Goal: Navigation & Orientation: Find specific page/section

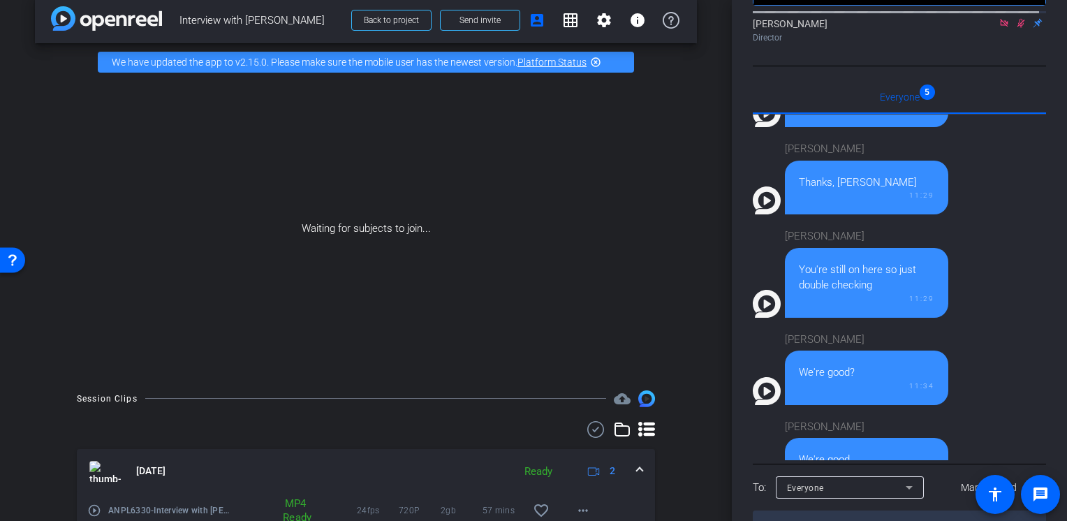
scroll to position [225, 0]
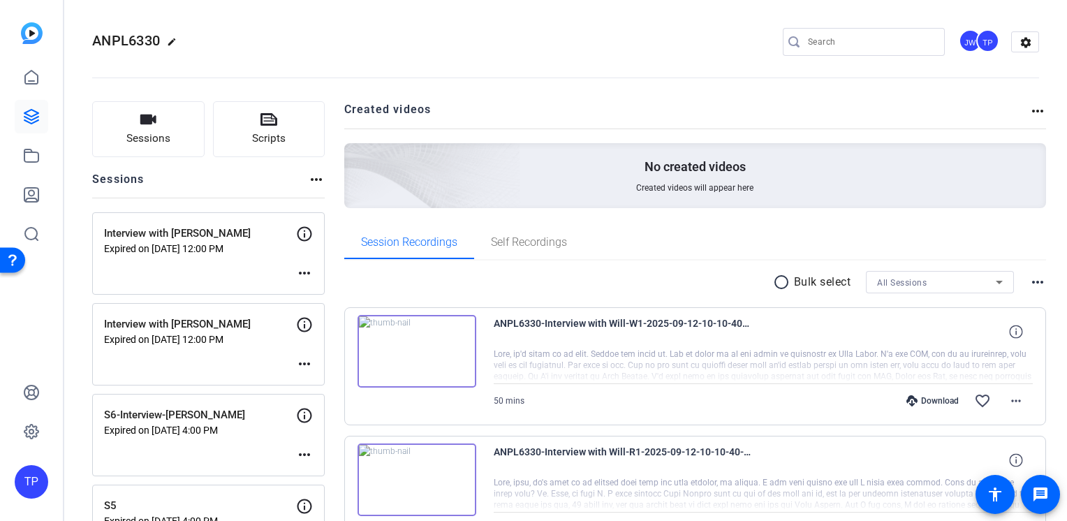
click at [133, 41] on span "ANPL6330" at bounding box center [126, 40] width 68 height 17
click at [28, 79] on icon at bounding box center [31, 77] width 17 height 17
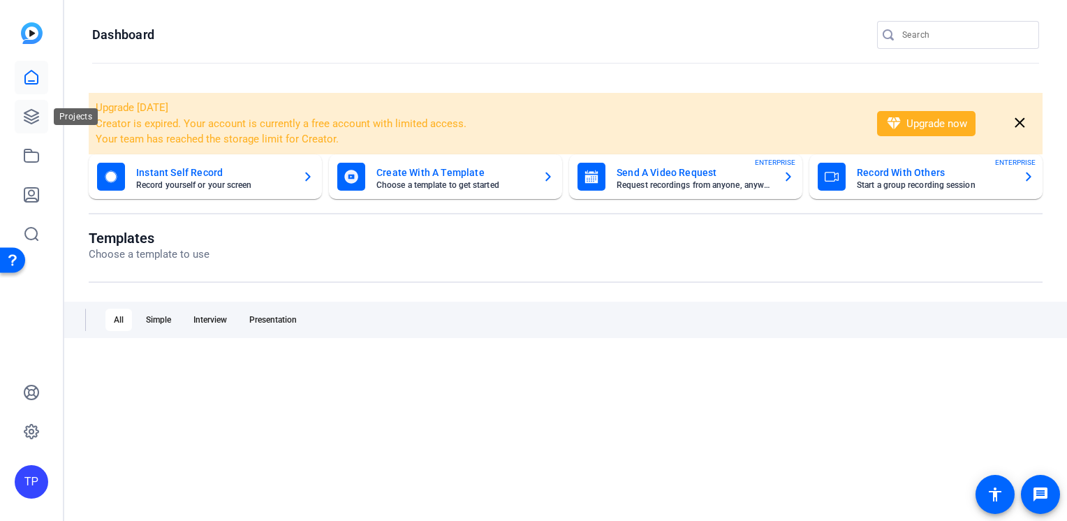
click at [31, 127] on link at bounding box center [32, 117] width 34 height 34
